Goal: Find specific page/section

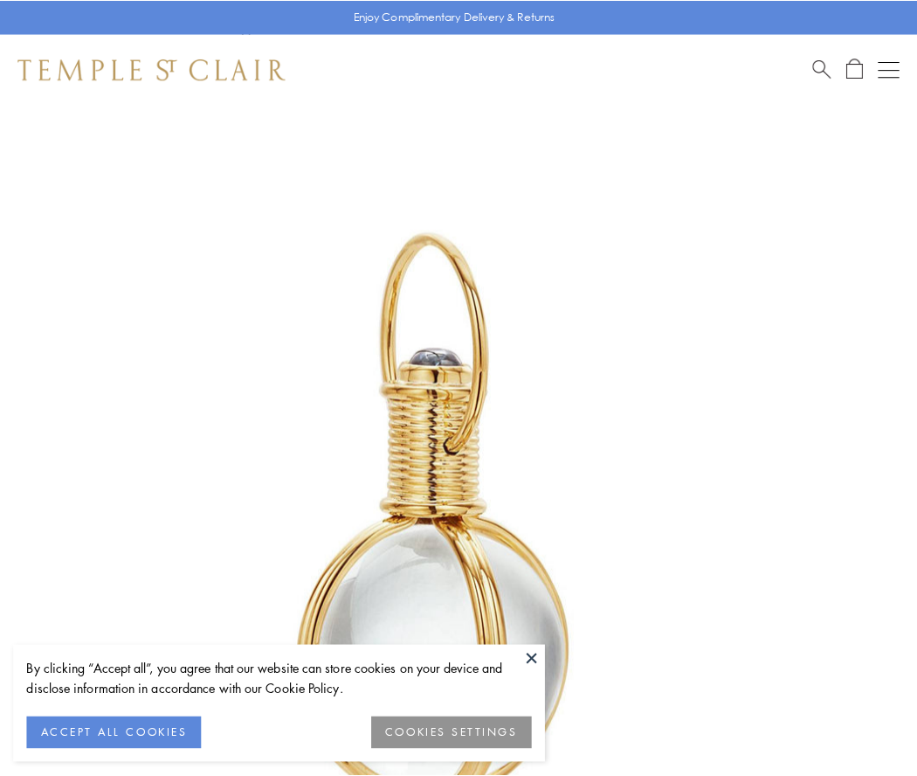
scroll to position [456, 0]
